Goal: Task Accomplishment & Management: Manage account settings

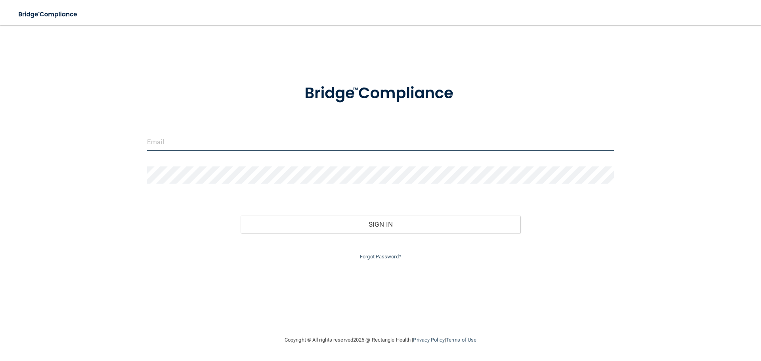
click at [196, 146] on input "email" at bounding box center [380, 142] width 467 height 18
type input "[EMAIL_ADDRESS][DOMAIN_NAME]"
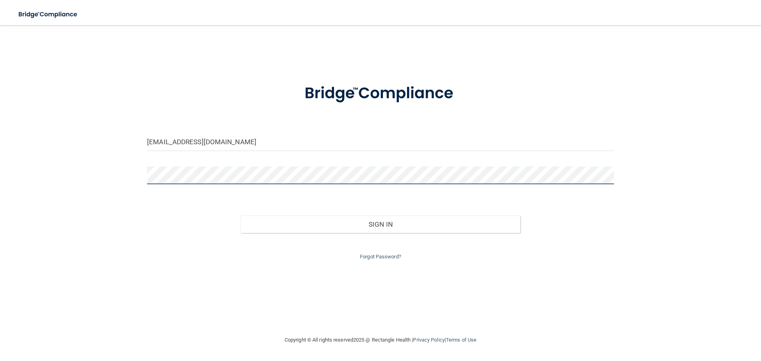
click at [241, 216] on button "Sign In" at bounding box center [381, 224] width 280 height 17
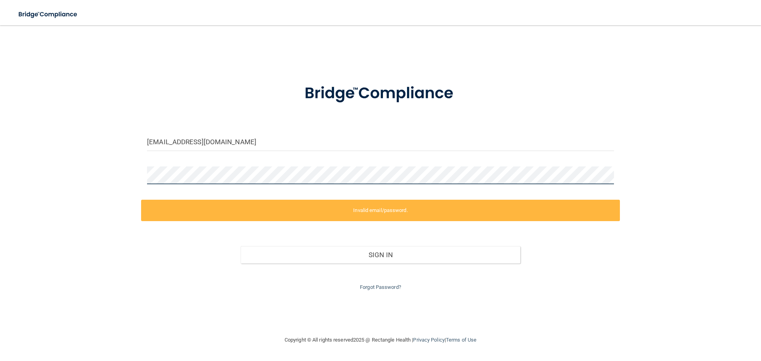
click at [84, 176] on div "audreycarman42@gmail.com Invalid email/password. You don't have permission to a…" at bounding box center [380, 180] width 729 height 294
click at [548, 55] on div "audreycarman42@gmail.com Invalid email/password. You don't have permission to a…" at bounding box center [380, 180] width 729 height 294
